Goal: Task Accomplishment & Management: Manage account settings

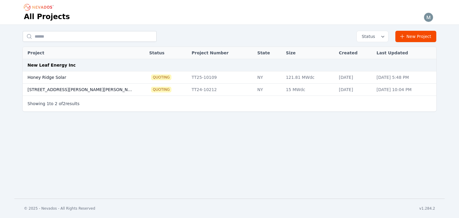
click at [111, 72] on td "Honey Ridge Solar" at bounding box center [80, 77] width 115 height 12
drag, startPoint x: 111, startPoint y: 72, endPoint x: 99, endPoint y: 78, distance: 13.8
click at [99, 78] on td "Honey Ridge Solar" at bounding box center [80, 77] width 115 height 12
click at [69, 77] on td "Honey Ridge Solar" at bounding box center [80, 77] width 115 height 12
click at [40, 77] on td "Honey Ridge Solar" at bounding box center [80, 77] width 115 height 12
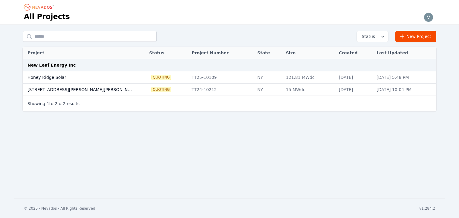
click at [255, 81] on td "NY" at bounding box center [269, 77] width 29 height 12
click at [104, 79] on td "Honey Ridge Solar" at bounding box center [80, 77] width 115 height 12
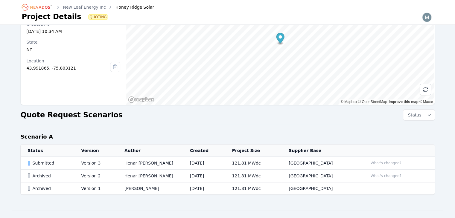
scroll to position [56, 0]
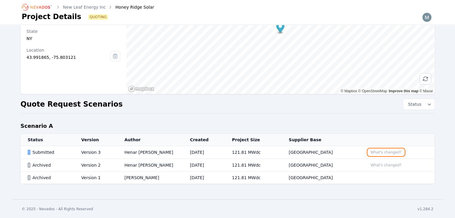
click at [374, 153] on button "What's changed?" at bounding box center [386, 152] width 36 height 7
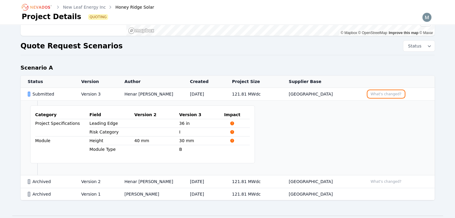
scroll to position [116, 0]
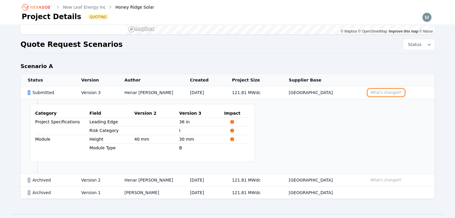
click at [373, 92] on button "What's changed?" at bounding box center [386, 92] width 36 height 7
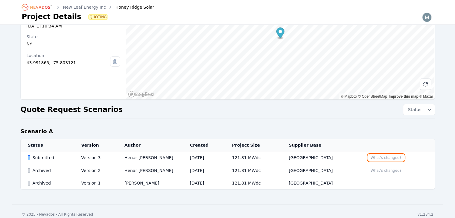
scroll to position [56, 0]
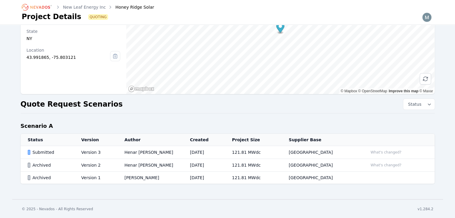
drag, startPoint x: 70, startPoint y: 155, endPoint x: 278, endPoint y: 130, distance: 208.8
click at [242, 132] on div "Honey Ridge Solar Project Number TT25-10109 Created At [DATE] 10:34 AM State [U…" at bounding box center [227, 85] width 431 height 221
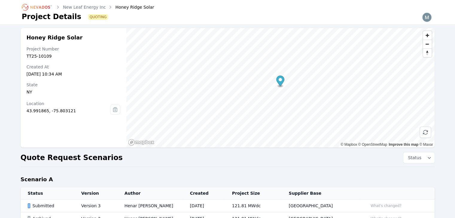
scroll to position [0, 0]
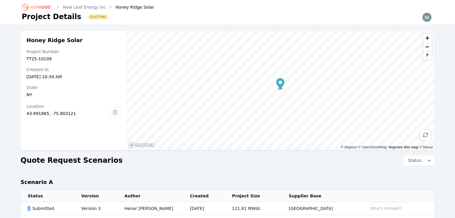
click at [90, 15] on span "Quoting" at bounding box center [98, 17] width 19 height 5
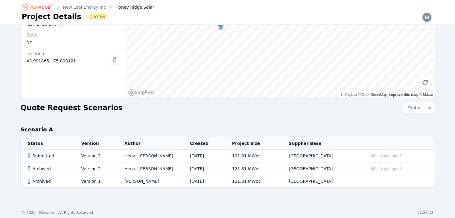
scroll to position [56, 0]
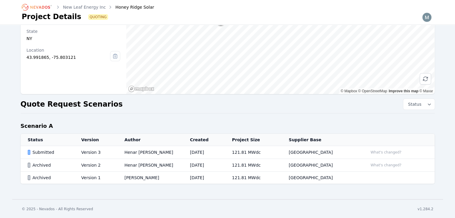
click at [218, 167] on td "[DATE]" at bounding box center [204, 165] width 42 height 13
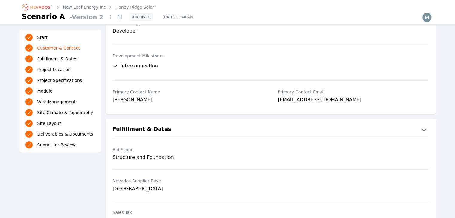
scroll to position [56, 0]
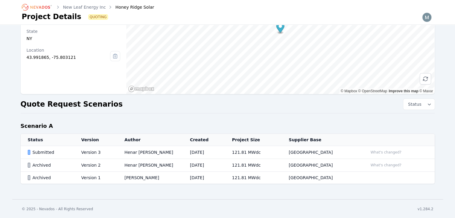
click at [205, 151] on td "[DATE]" at bounding box center [204, 152] width 42 height 13
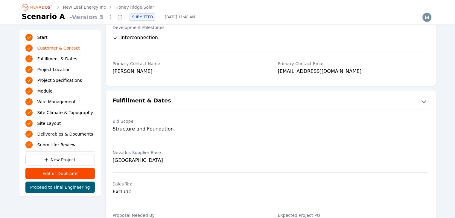
scroll to position [90, 0]
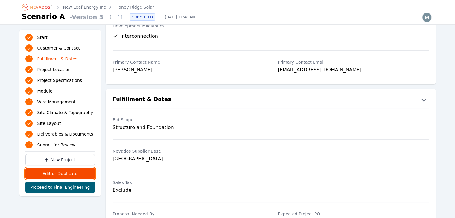
click at [74, 179] on button "Edit or Duplicate" at bounding box center [59, 173] width 69 height 11
drag, startPoint x: 81, startPoint y: 108, endPoint x: 55, endPoint y: 201, distance: 97.0
click at [55, 179] on button "Edit or Duplicate" at bounding box center [59, 173] width 69 height 11
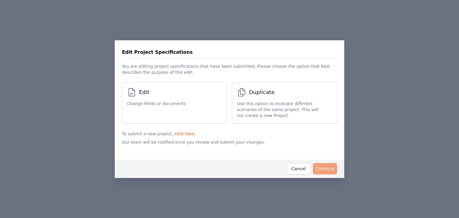
click at [354, 112] on div "Edit Project Specifications You are editing project specifications that have be…" at bounding box center [229, 109] width 459 height 218
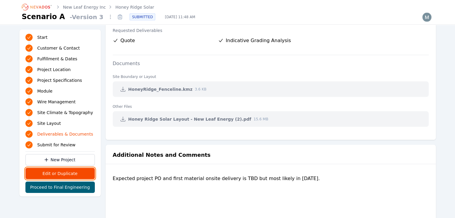
scroll to position [1237, 0]
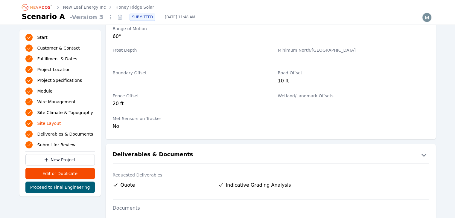
click at [60, 39] on link "Start" at bounding box center [59, 37] width 69 height 8
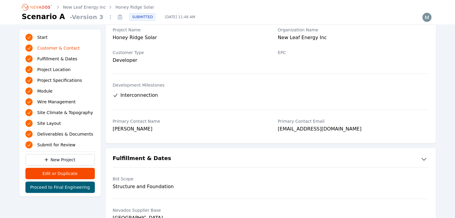
scroll to position [27, 0]
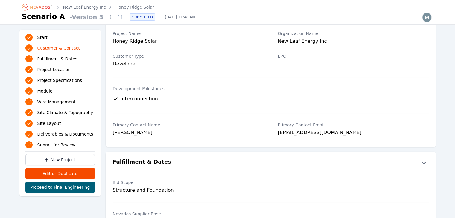
click at [60, 51] on span "Customer & Contact" at bounding box center [58, 48] width 42 height 6
click at [57, 38] on link "Start" at bounding box center [59, 37] width 69 height 8
click at [54, 39] on link "Start" at bounding box center [59, 37] width 69 height 8
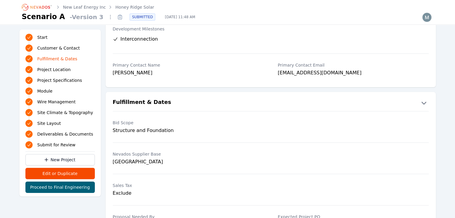
click at [78, 63] on link "Fulfillment & Dates" at bounding box center [59, 59] width 69 height 8
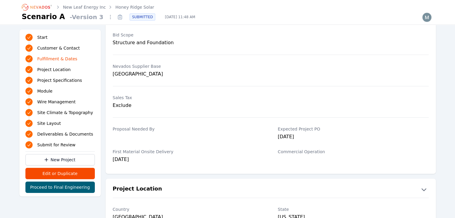
scroll to position [176, 0]
click at [75, 74] on link "Project Location" at bounding box center [59, 70] width 69 height 8
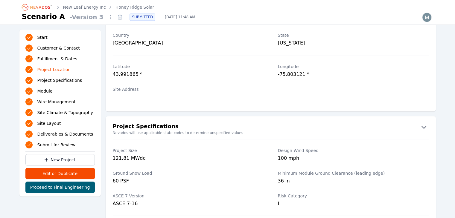
scroll to position [351, 0]
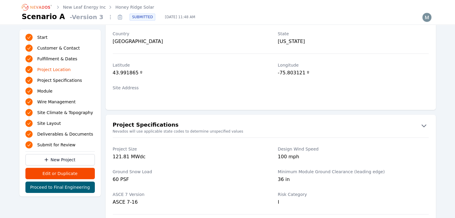
click at [72, 83] on span "Project Specifications" at bounding box center [59, 80] width 45 height 6
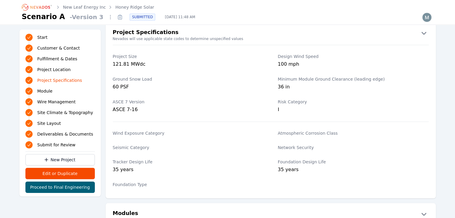
scroll to position [462, 0]
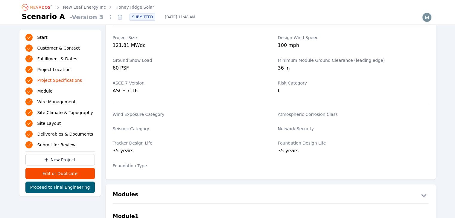
click at [72, 95] on link "Module" at bounding box center [59, 91] width 69 height 8
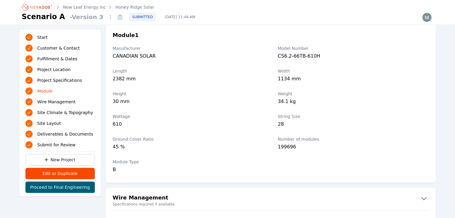
click at [63, 105] on span "Wire Management" at bounding box center [56, 102] width 38 height 6
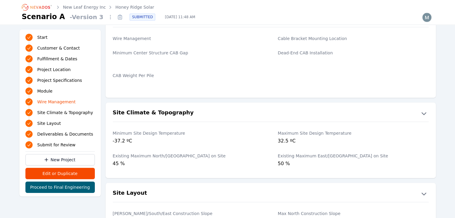
scroll to position [828, 0]
click at [51, 127] on span "Site Layout" at bounding box center [49, 124] width 24 height 6
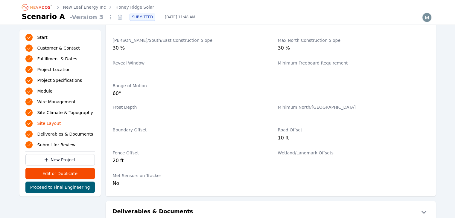
scroll to position [1006, 0]
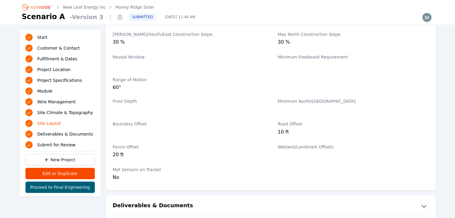
click at [58, 116] on span "Site Climate & Topography" at bounding box center [65, 113] width 56 height 6
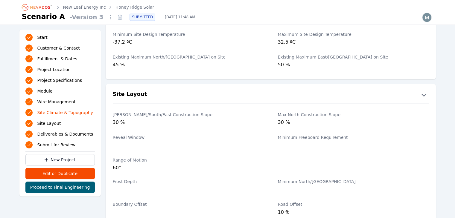
click at [50, 137] on span "Deliverables & Documents" at bounding box center [65, 134] width 56 height 6
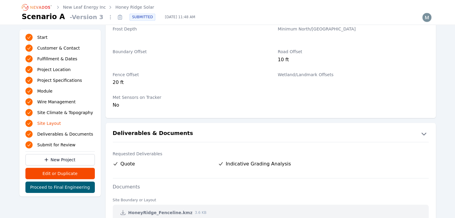
scroll to position [1079, 0]
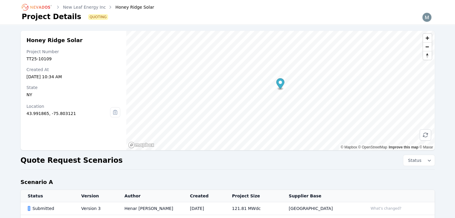
scroll to position [56, 0]
